Goal: Communication & Community: Answer question/provide support

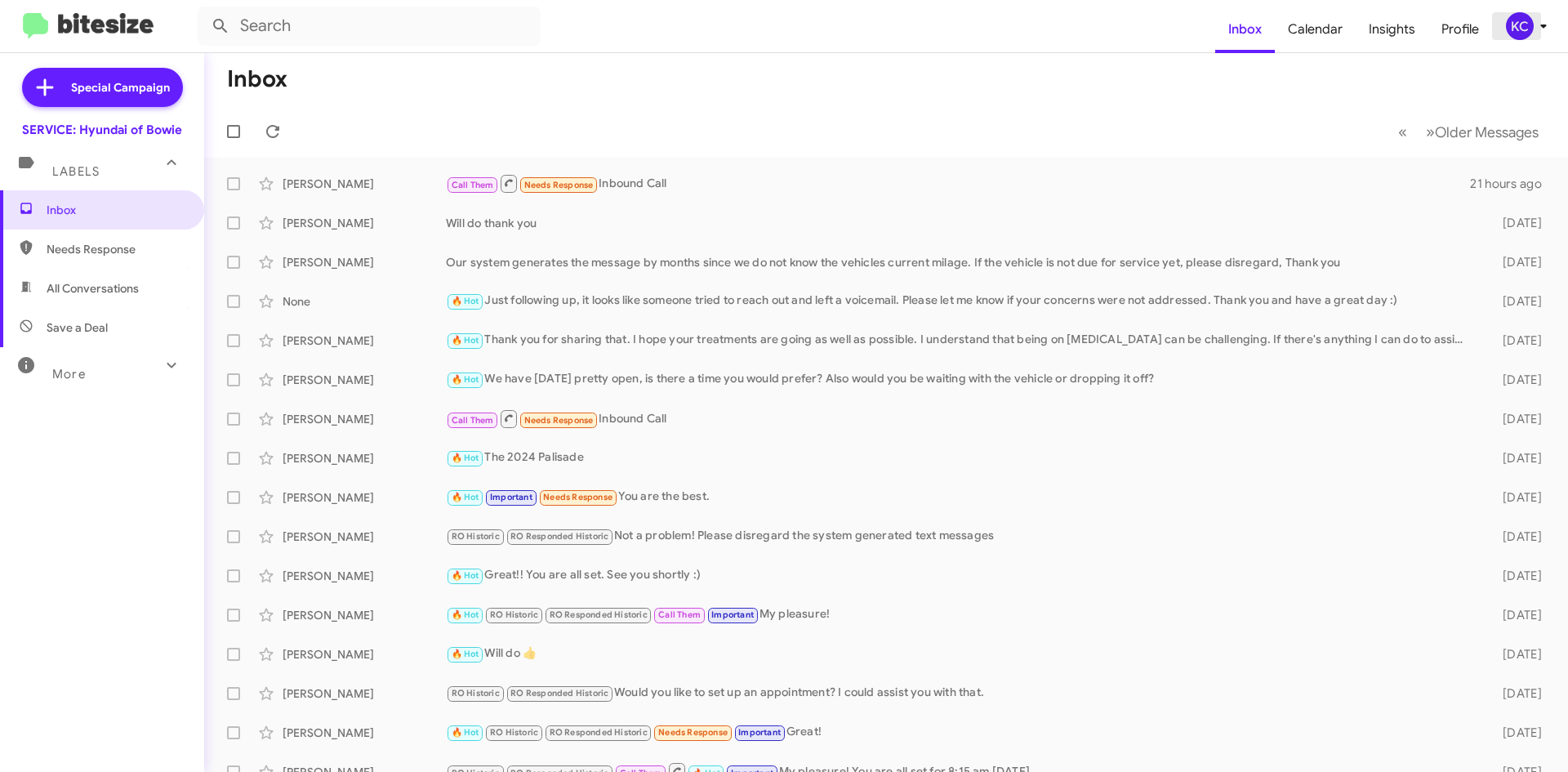
click at [1518, 27] on div "KC" at bounding box center [1520, 26] width 28 height 28
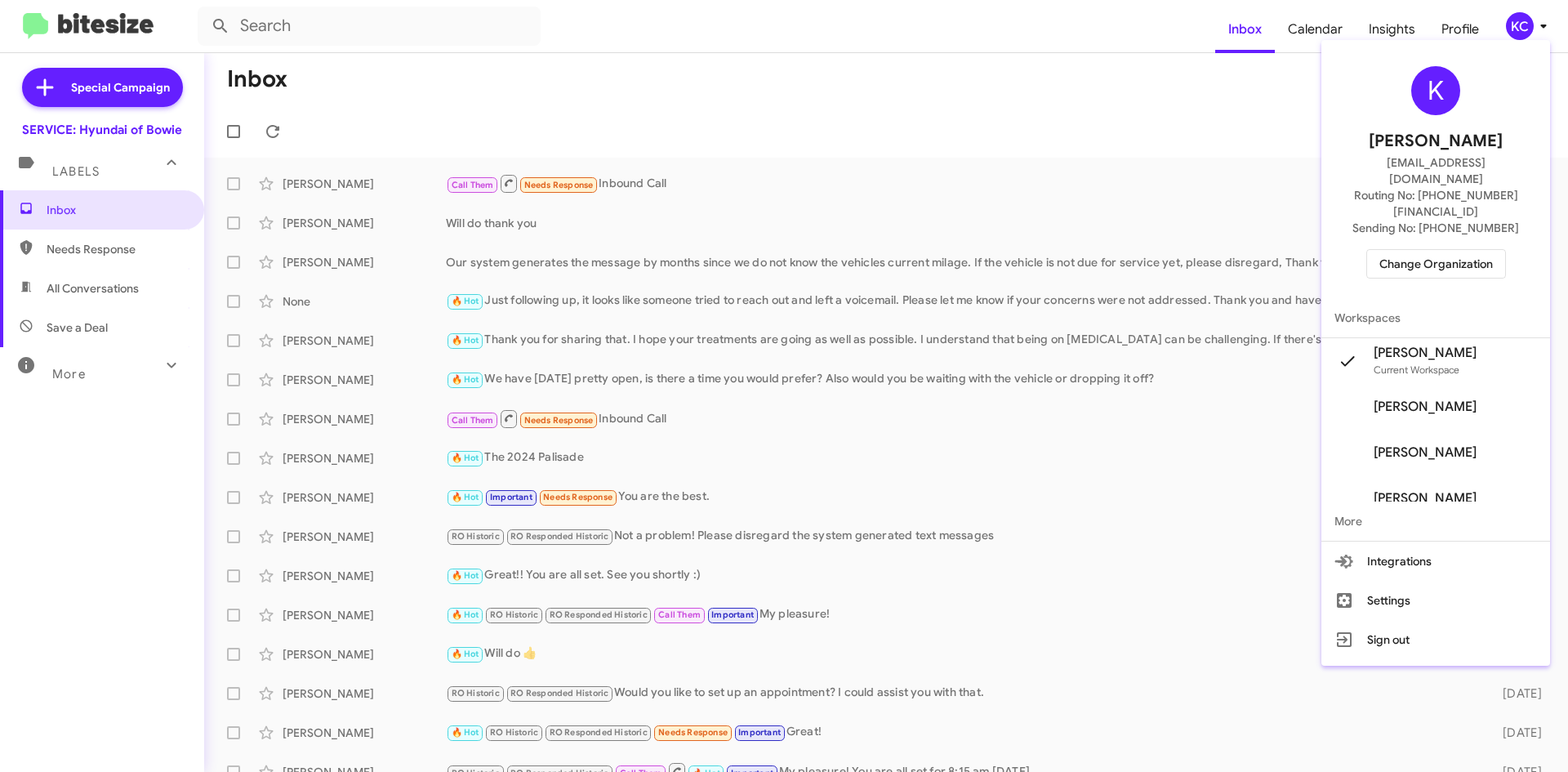
click at [1487, 250] on span "Change Organization" at bounding box center [1436, 264] width 114 height 28
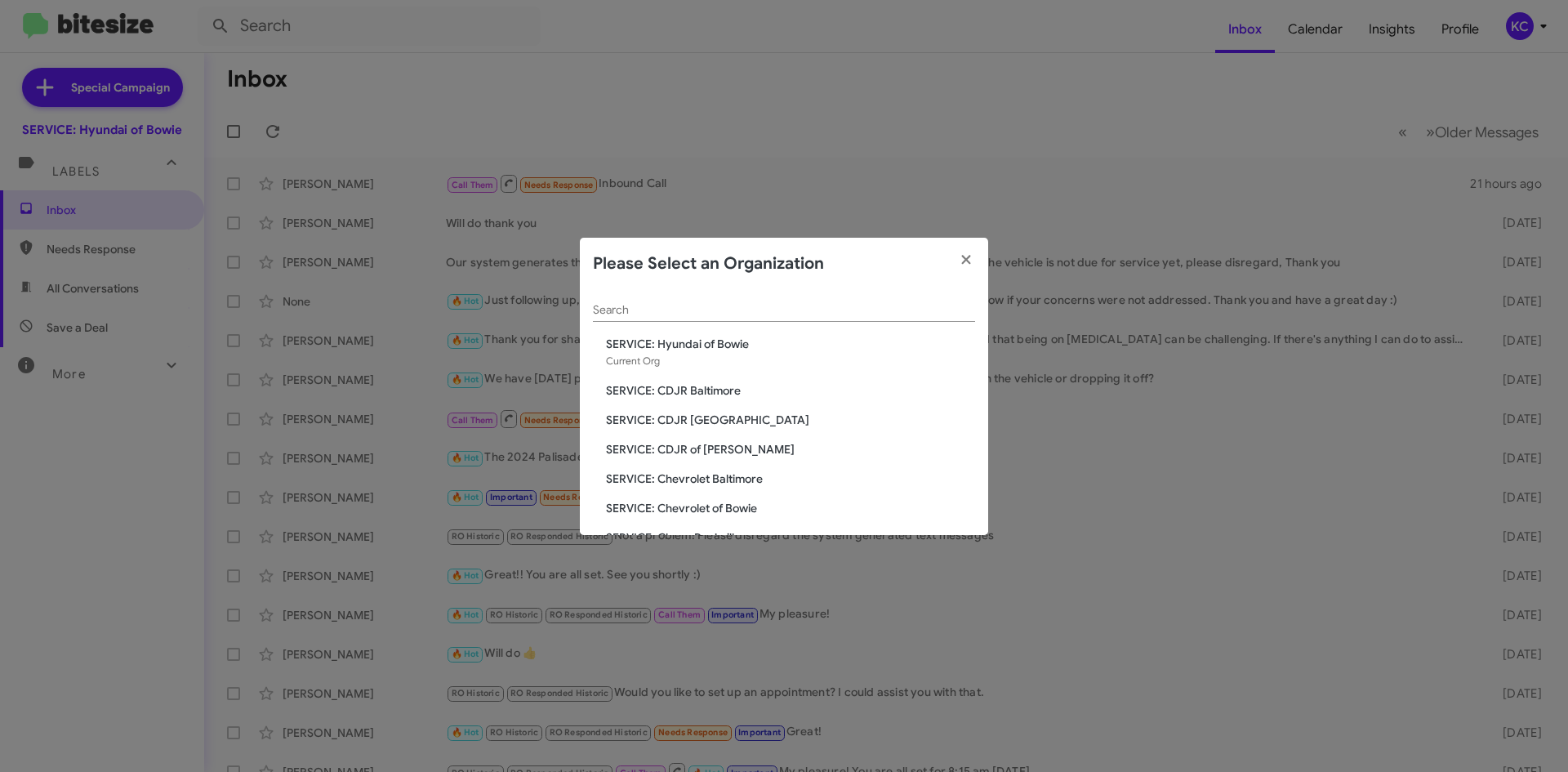
click at [716, 442] on span "SERVICE: CDJR of [PERSON_NAME]" at bounding box center [790, 450] width 369 height 17
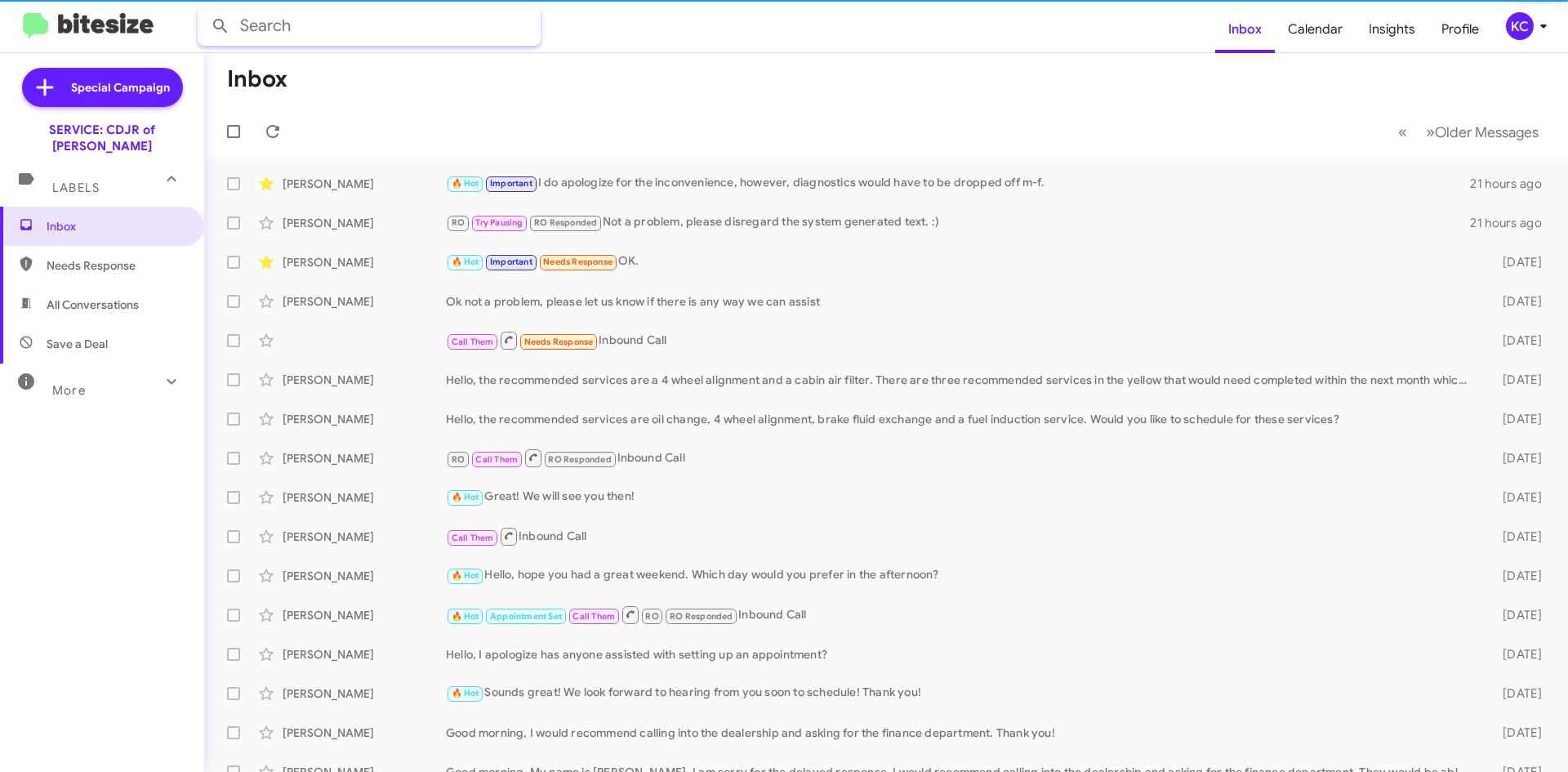
click at [317, 24] on input "text" at bounding box center [369, 26] width 343 height 39
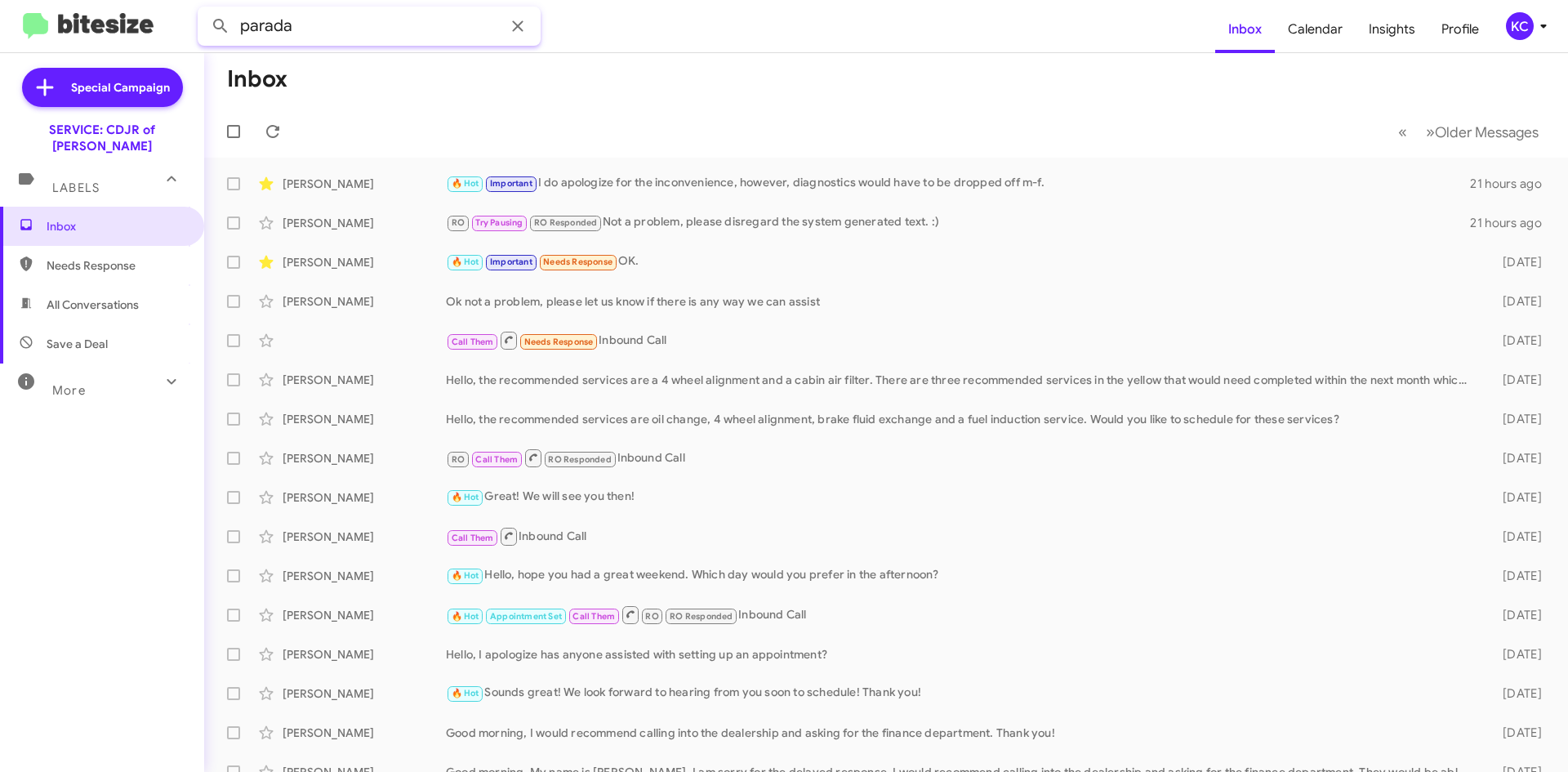
type input "parada"
click at [204, 10] on button at bounding box center [220, 26] width 32 height 32
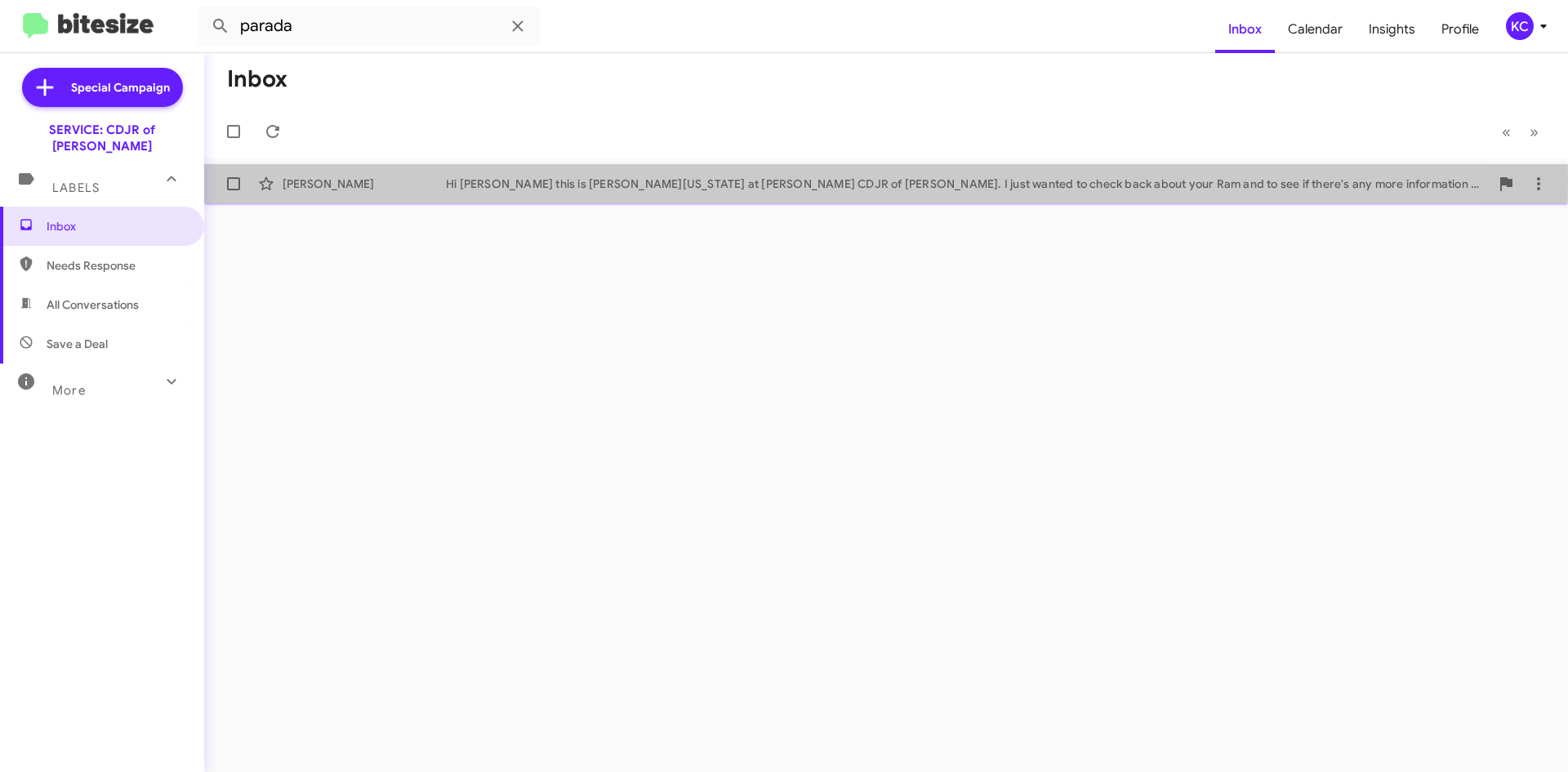
click at [387, 180] on div "[PERSON_NAME]" at bounding box center [364, 184] width 164 height 17
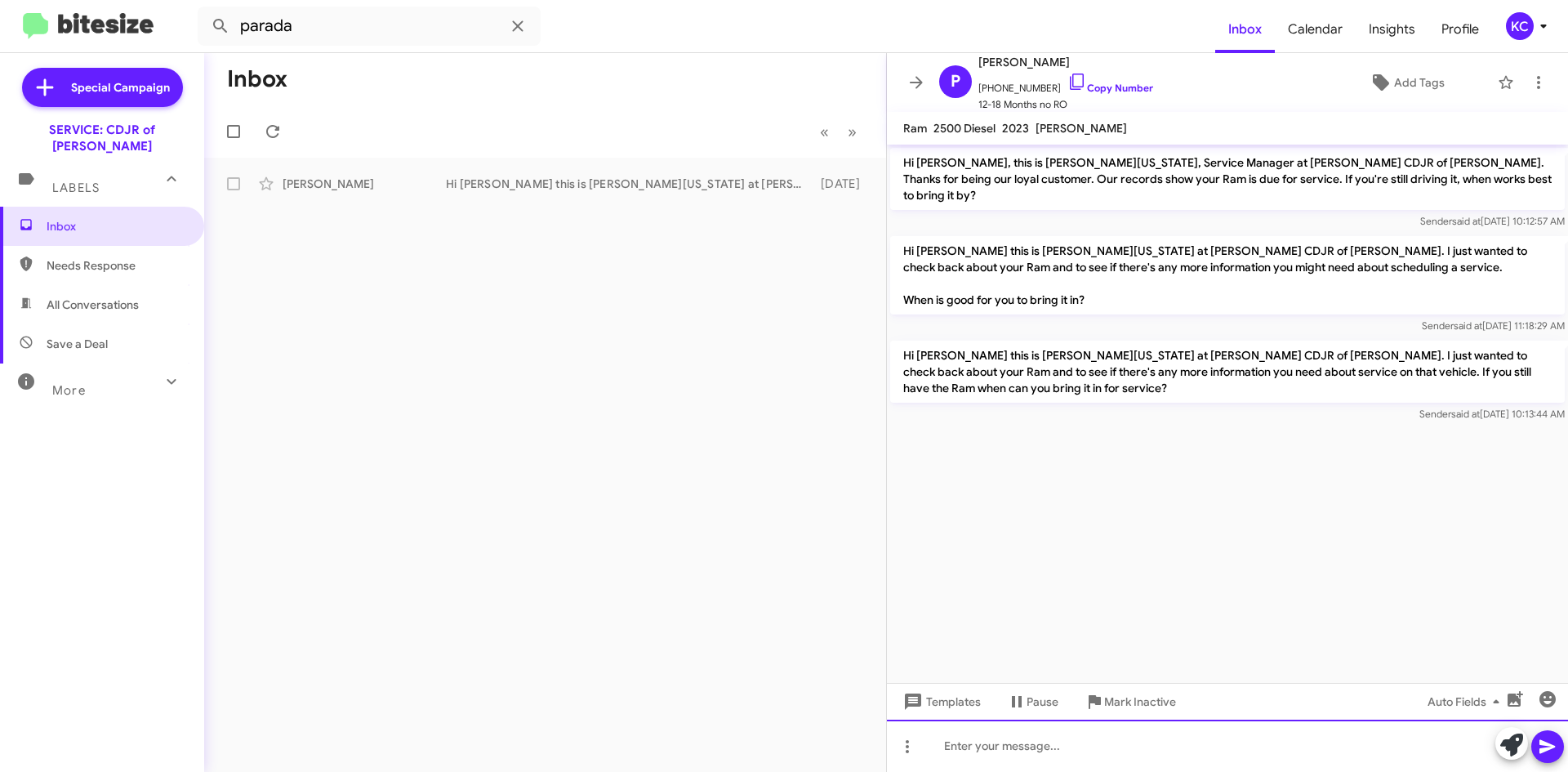
click at [1048, 760] on div at bounding box center [1228, 746] width 681 height 52
paste div
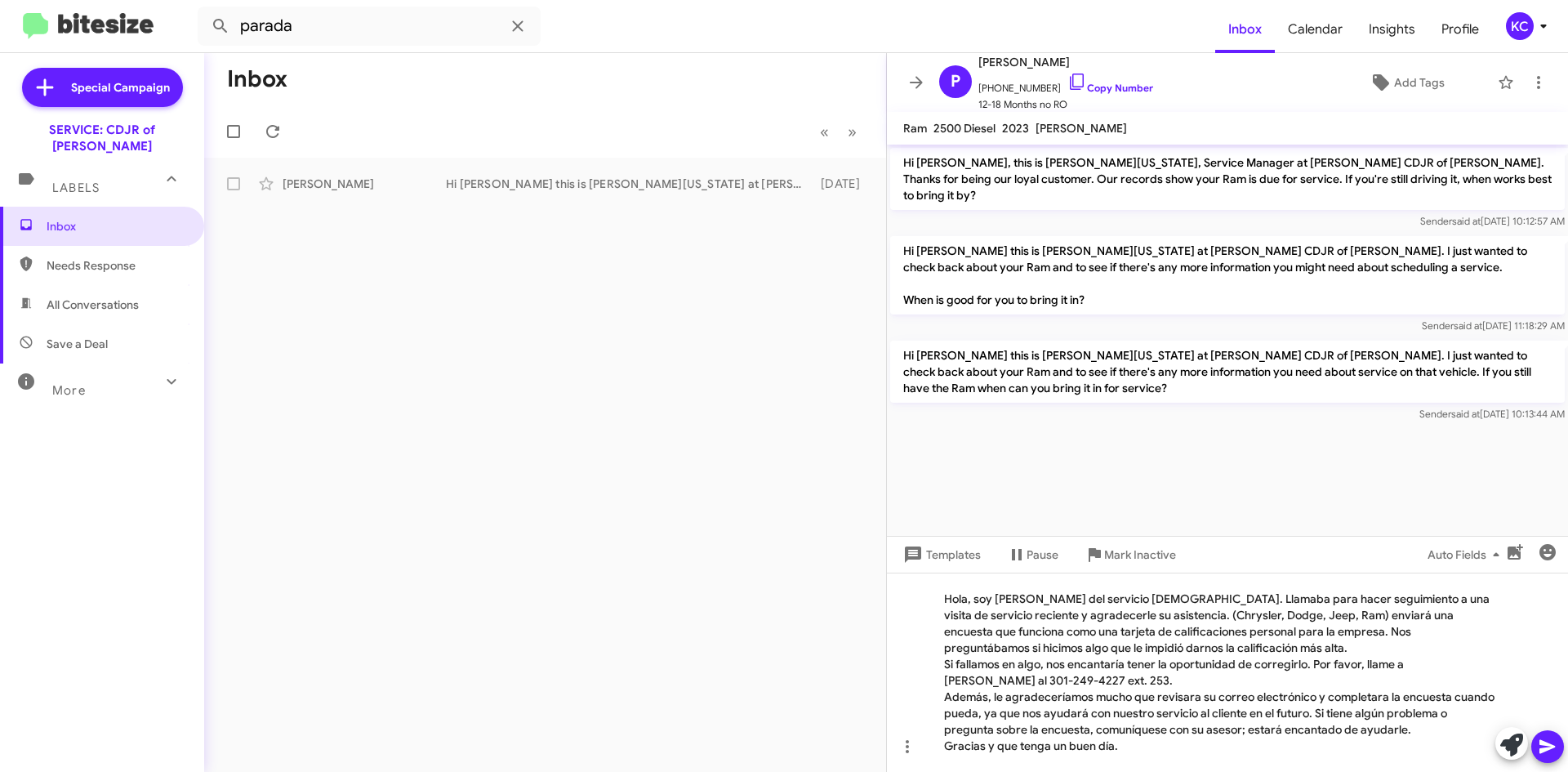
click at [1550, 736] on span at bounding box center [1547, 746] width 19 height 32
